Goal: Navigation & Orientation: Find specific page/section

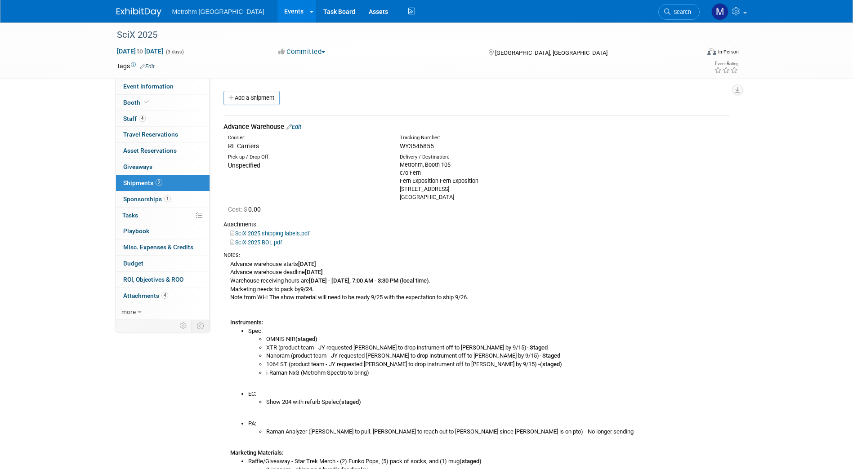
click at [148, 10] on img at bounding box center [138, 12] width 45 height 9
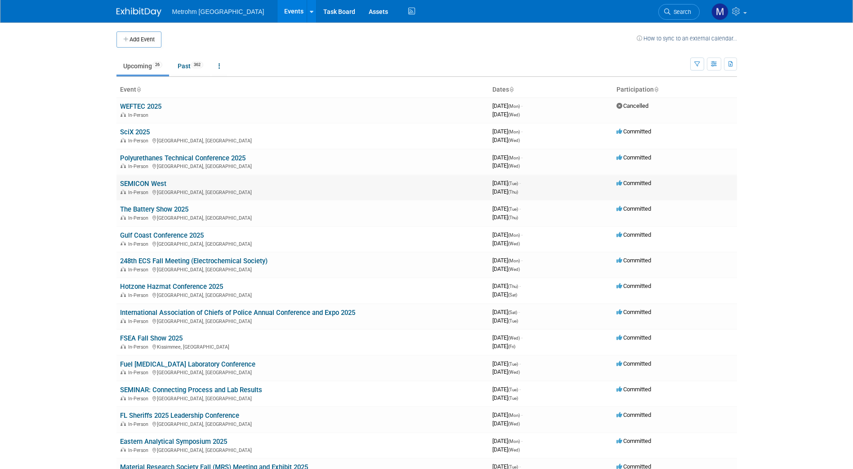
click at [140, 186] on link "SEMICON West" at bounding box center [143, 184] width 46 height 8
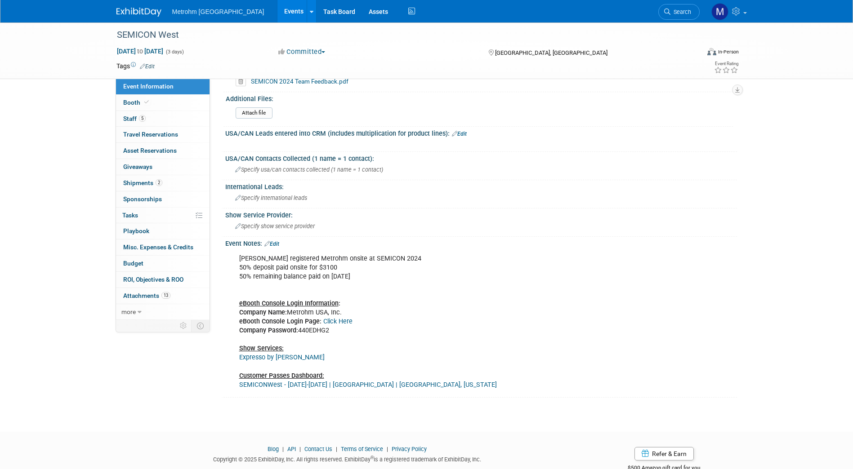
scroll to position [568, 0]
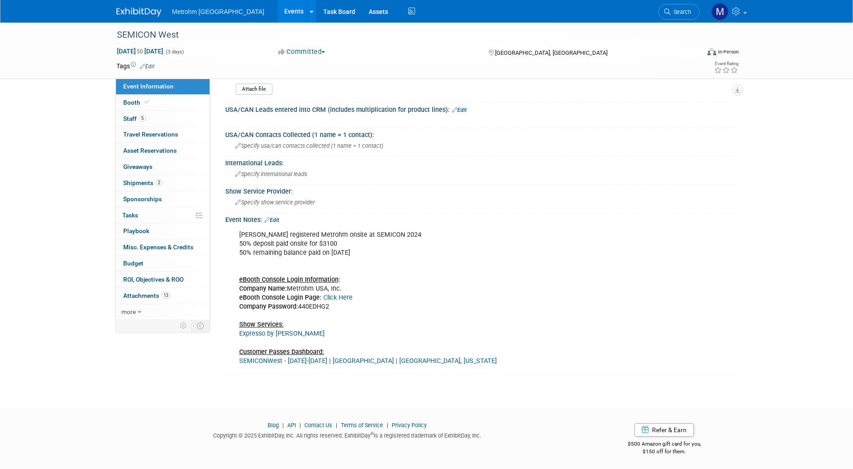
click at [336, 297] on link "Click Here" at bounding box center [337, 298] width 29 height 8
